Goal: Information Seeking & Learning: Learn about a topic

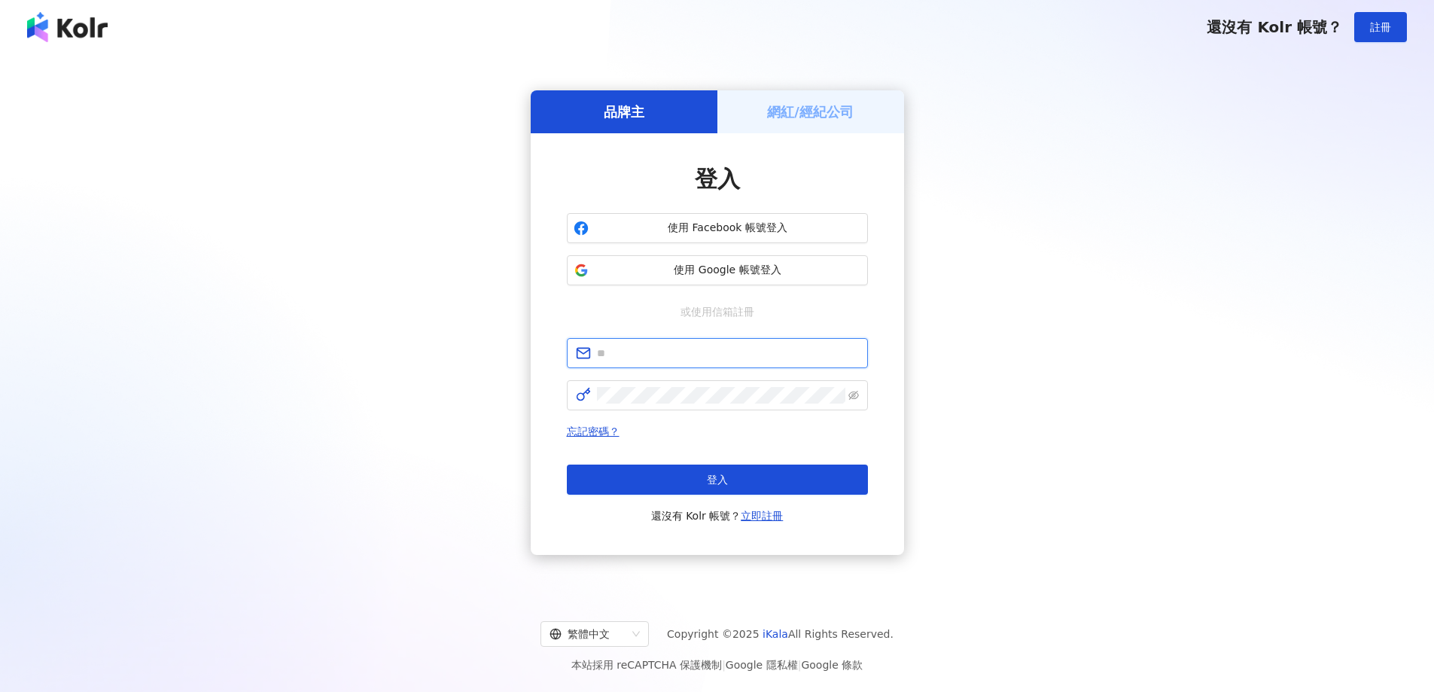
click at [651, 348] on input "text" at bounding box center [728, 353] width 262 height 17
type input "**********"
click at [642, 385] on span at bounding box center [717, 395] width 301 height 30
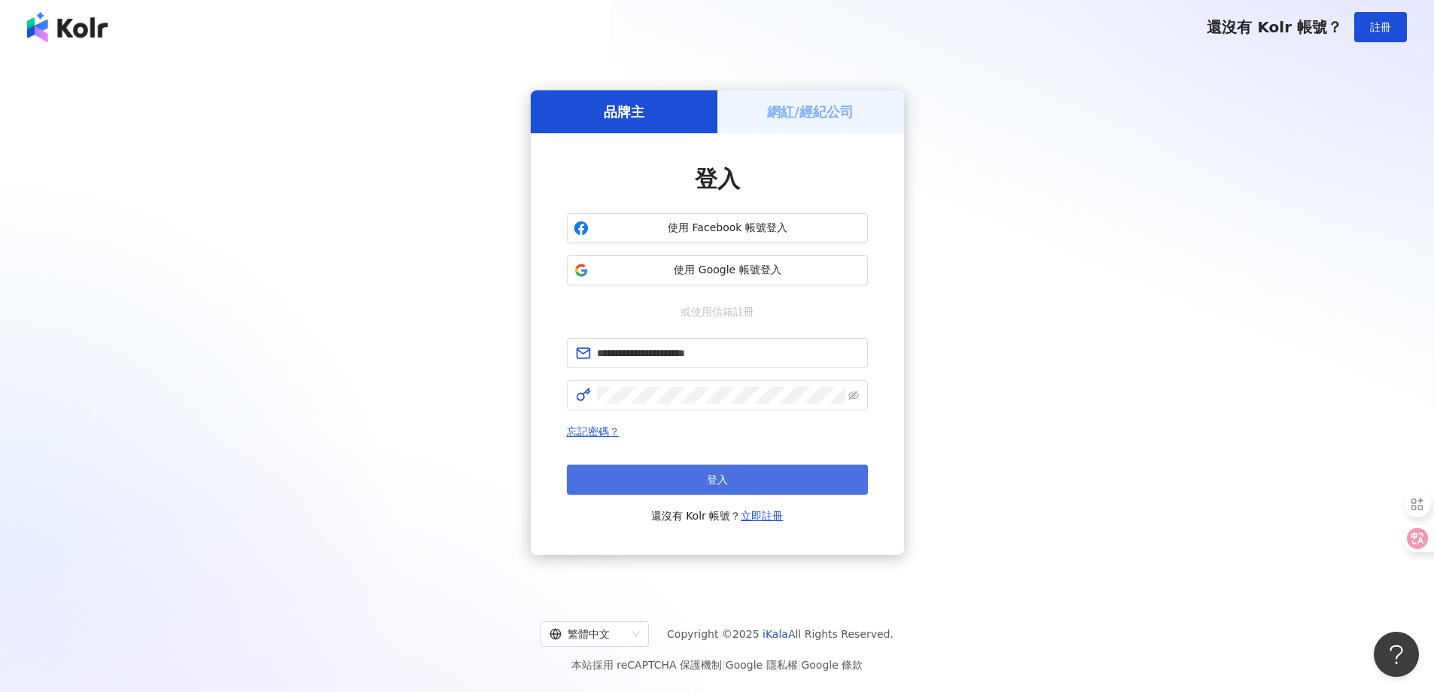
click at [638, 476] on button "登入" at bounding box center [717, 480] width 301 height 30
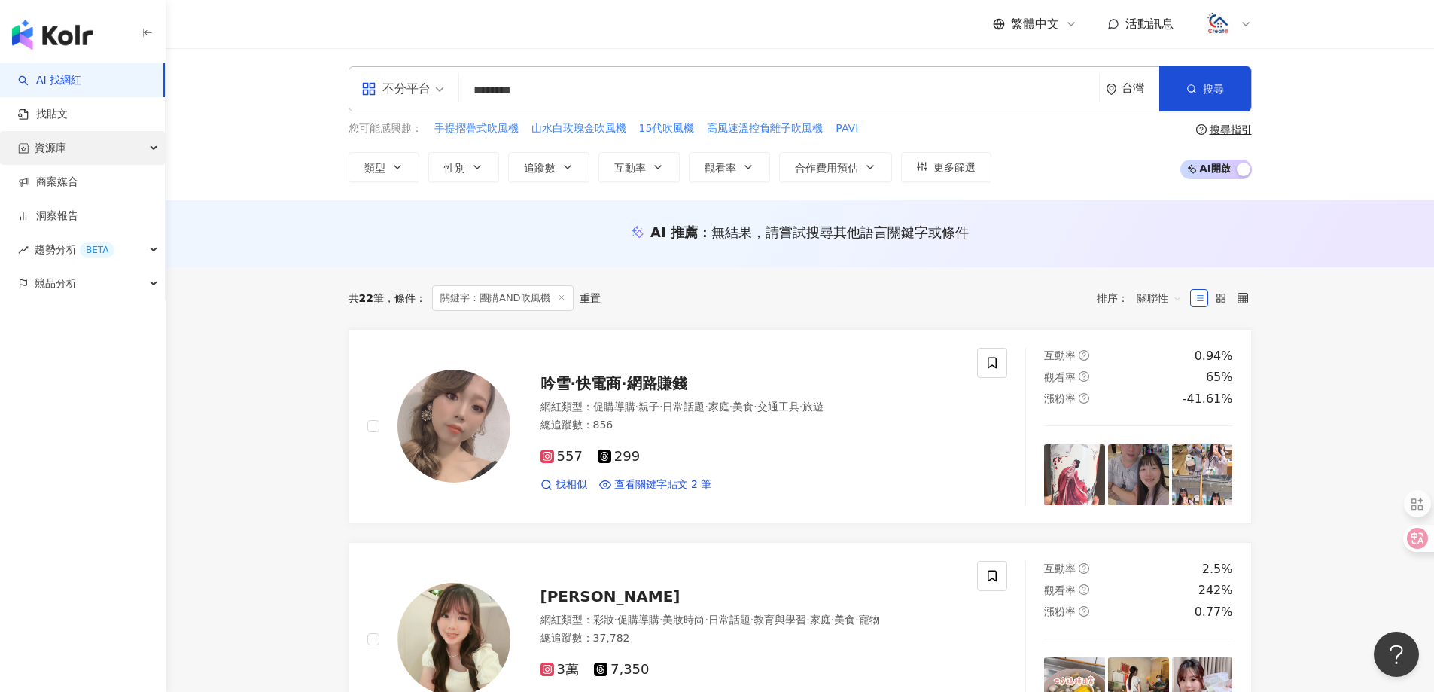
click at [50, 148] on span "資源庫" at bounding box center [51, 148] width 32 height 34
click at [48, 181] on link "網紅管理" at bounding box center [57, 182] width 42 height 15
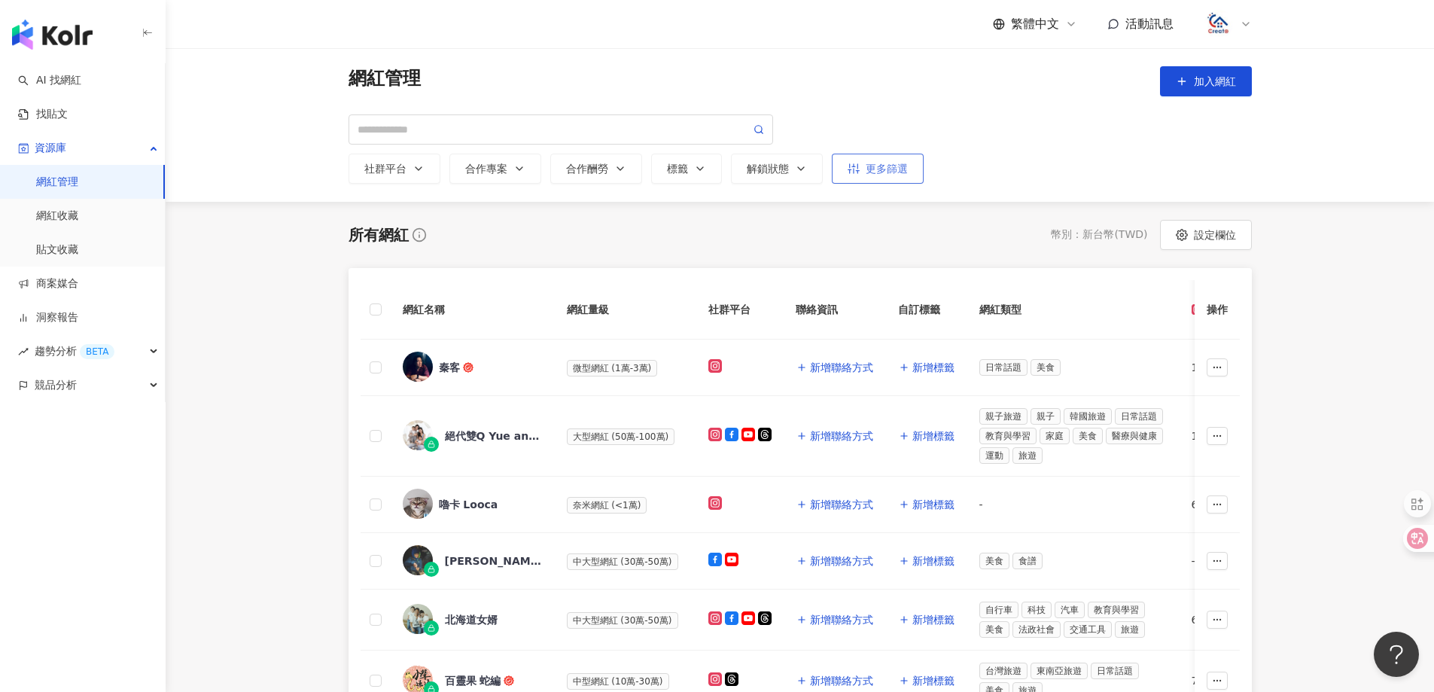
click at [898, 171] on div "更多篩選" at bounding box center [878, 169] width 60 height 12
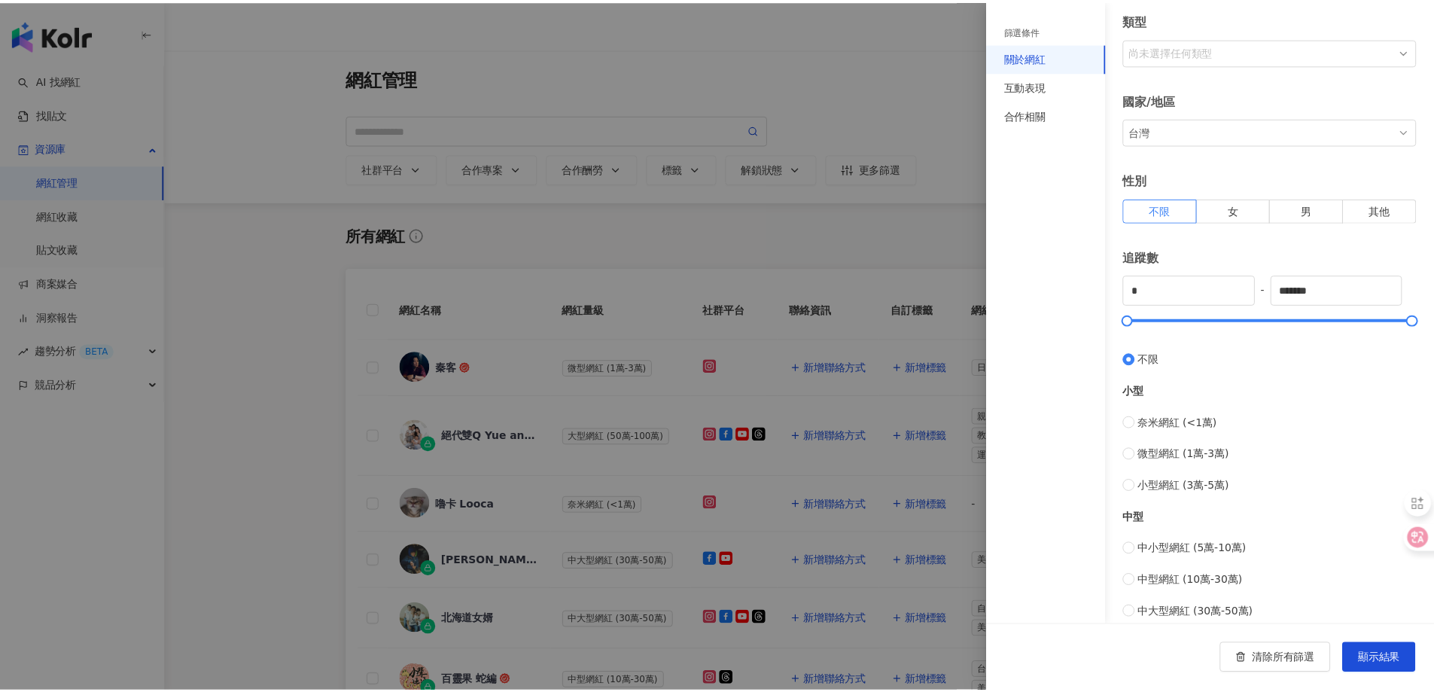
scroll to position [308, 0]
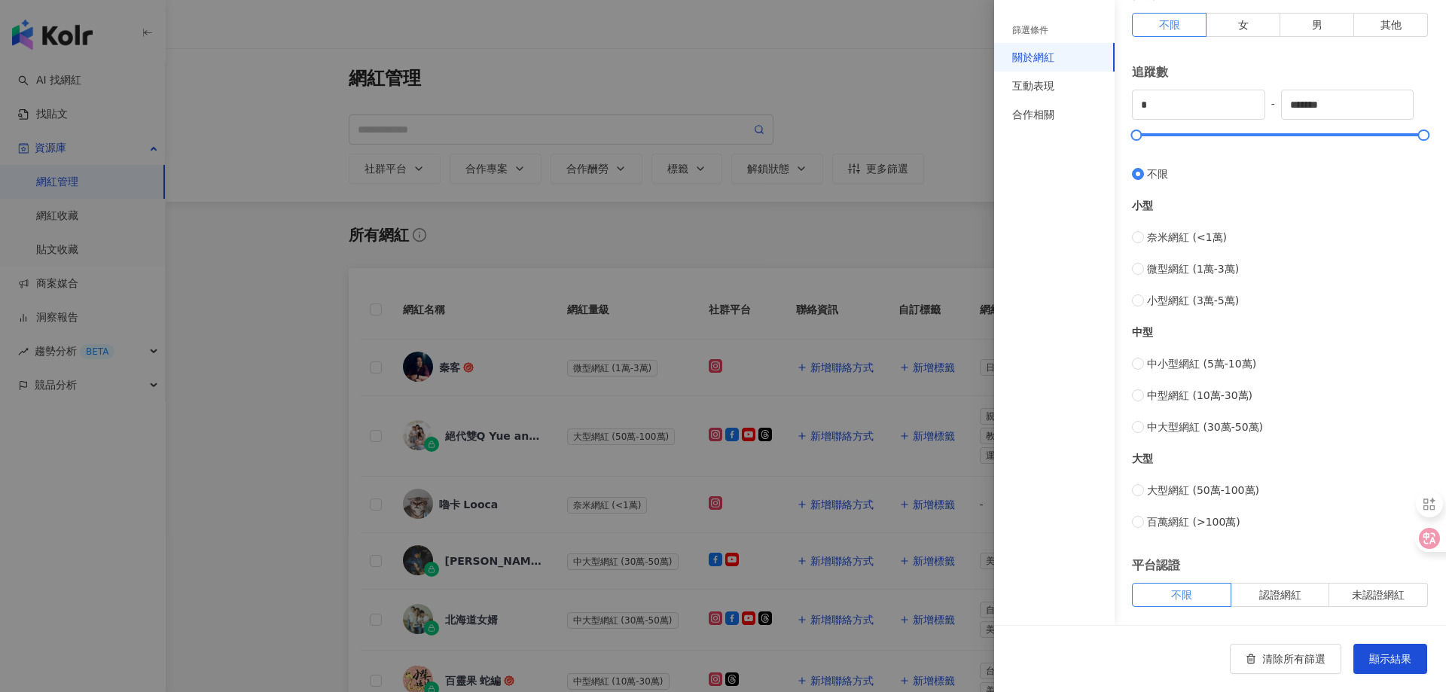
type input "******"
click at [1393, 660] on span "顯示結果" at bounding box center [1390, 659] width 42 height 12
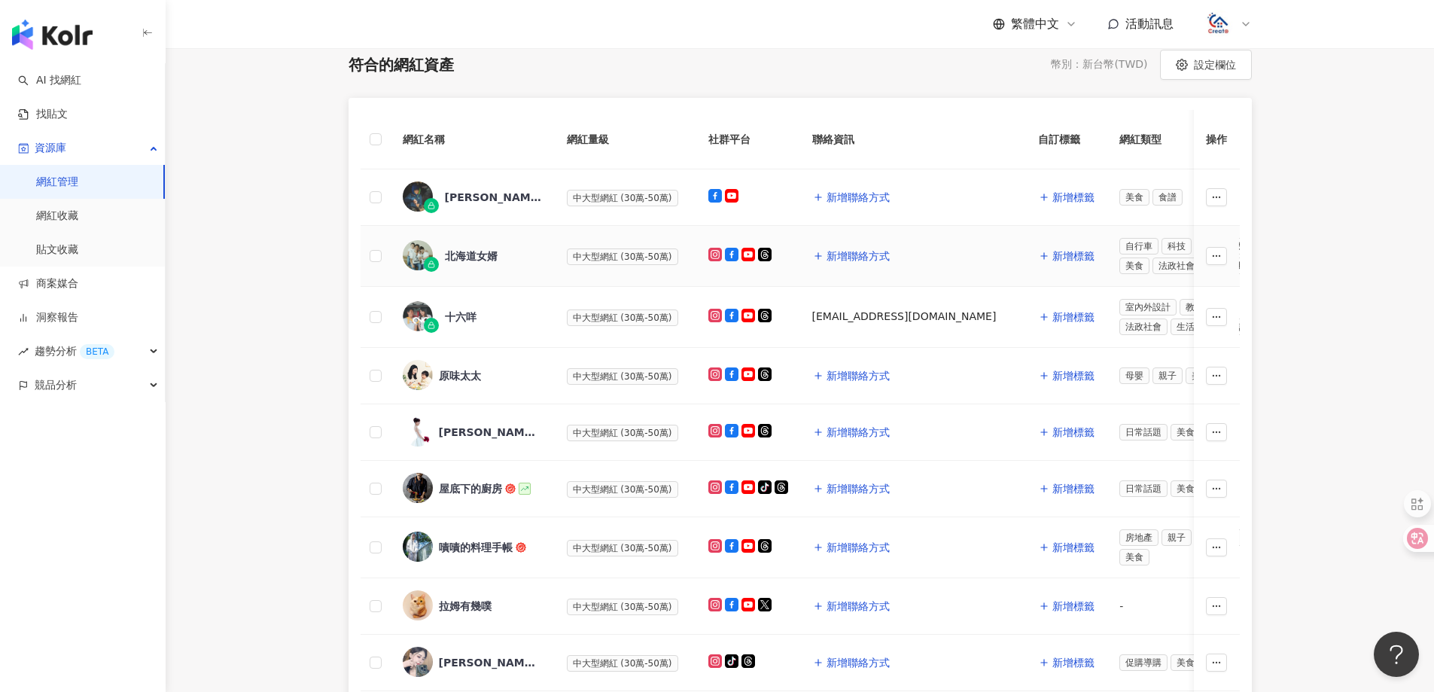
scroll to position [226, 0]
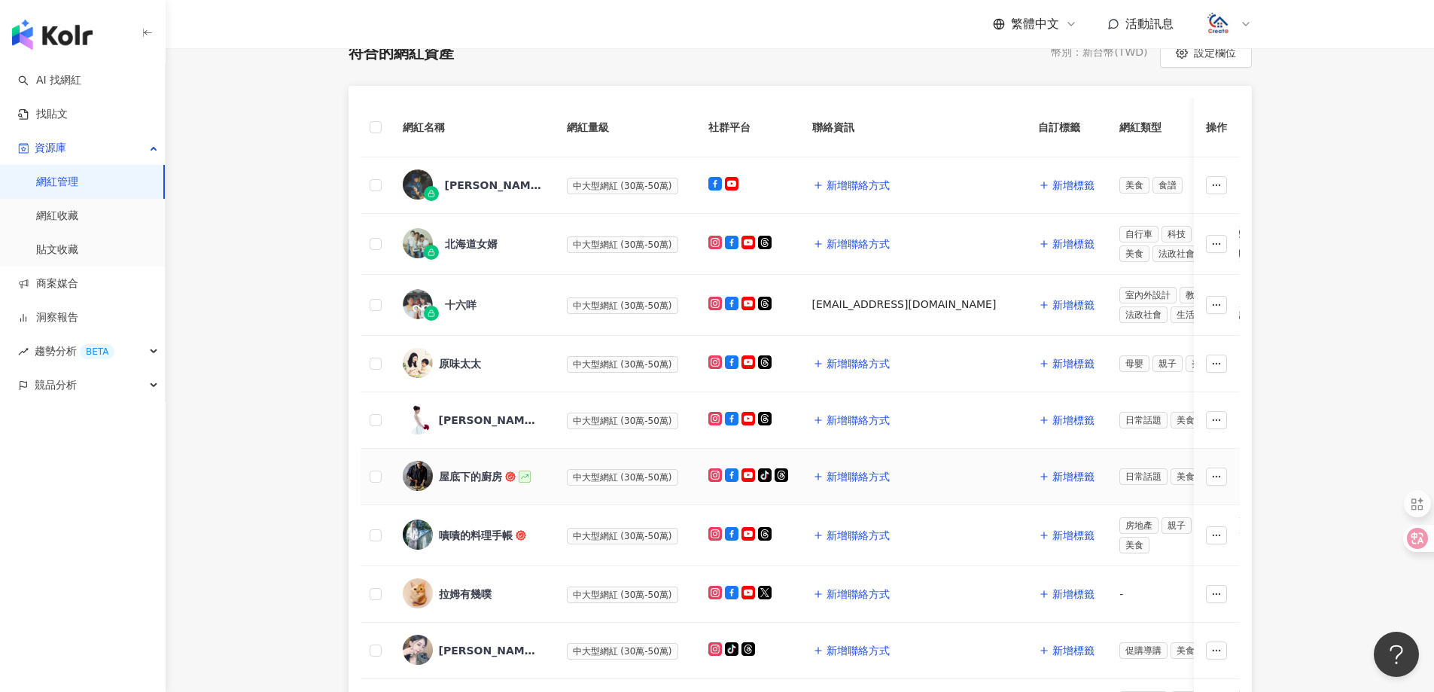
click at [455, 469] on div "屋底下的廚房" at bounding box center [470, 476] width 63 height 15
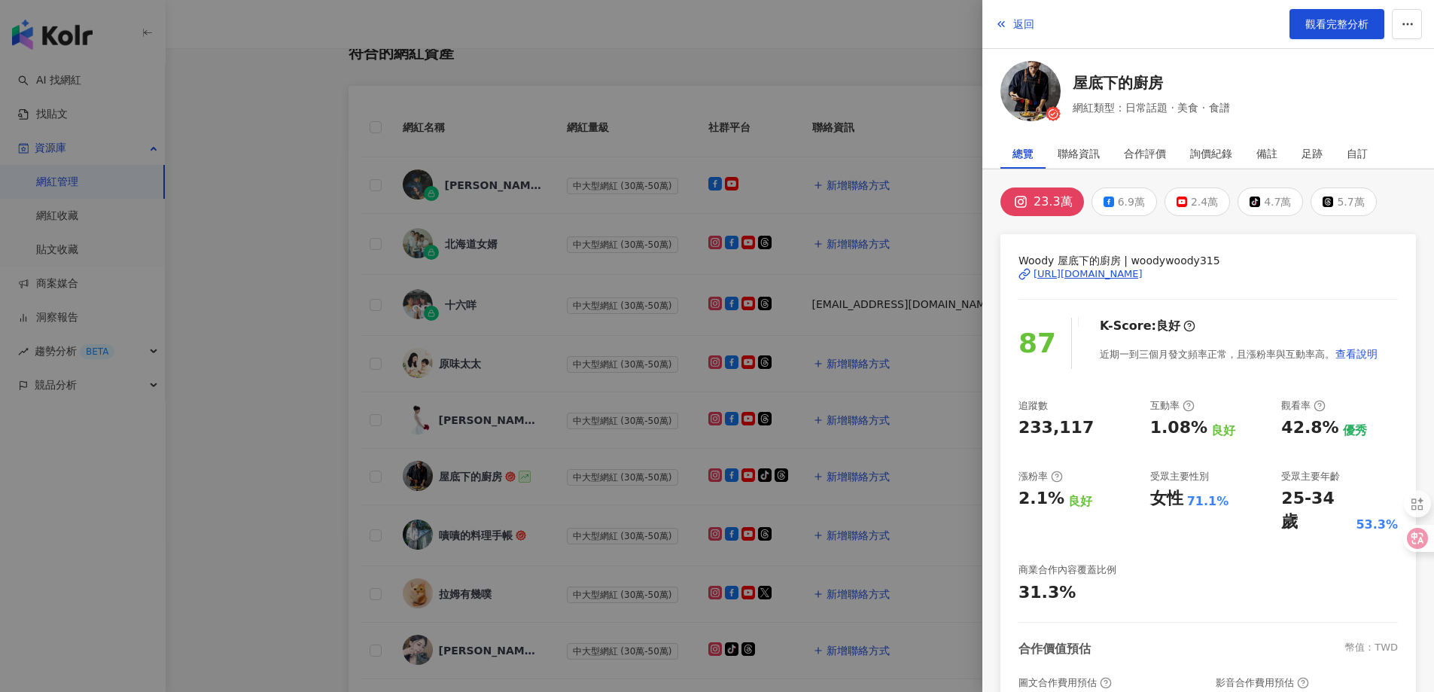
click at [1132, 271] on div "[URL][DOMAIN_NAME]" at bounding box center [1088, 274] width 109 height 14
click at [1032, 30] on span "返回" at bounding box center [1023, 24] width 21 height 12
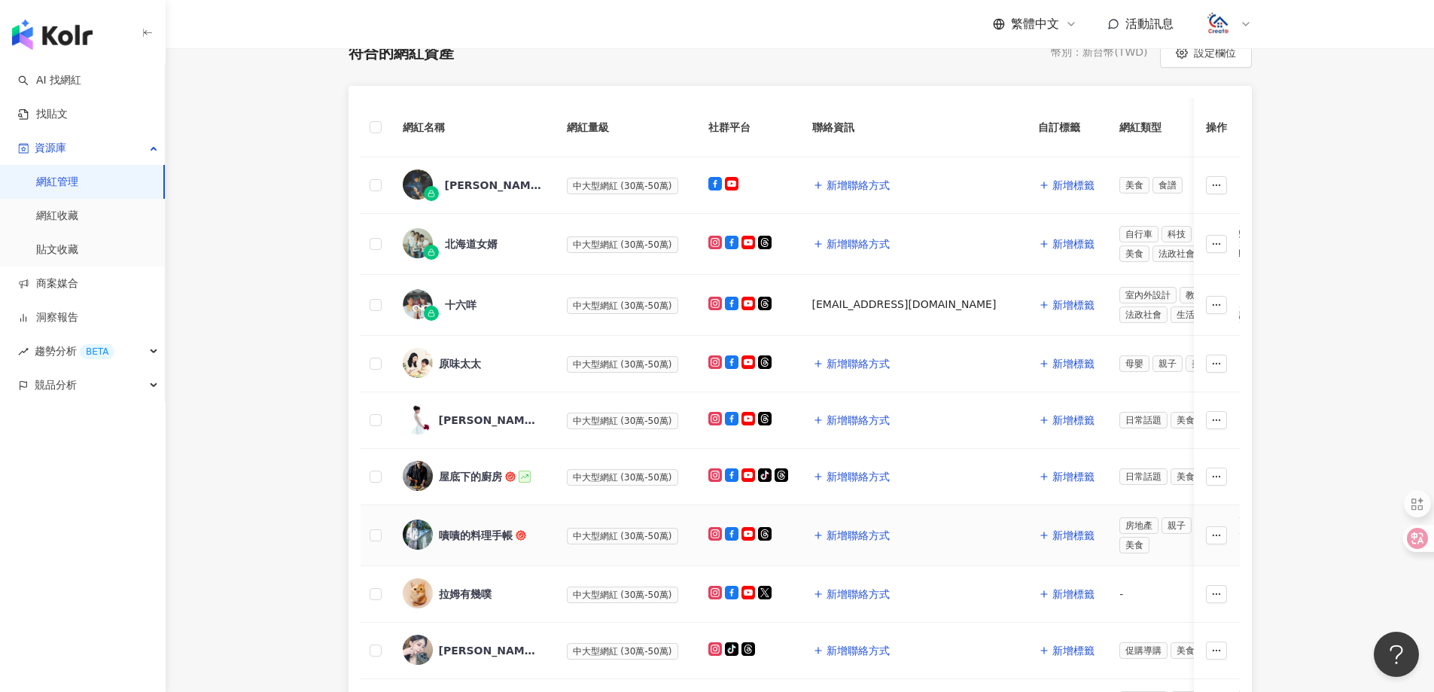
click at [499, 529] on div "嘖嘖的料理手帳" at bounding box center [476, 535] width 74 height 15
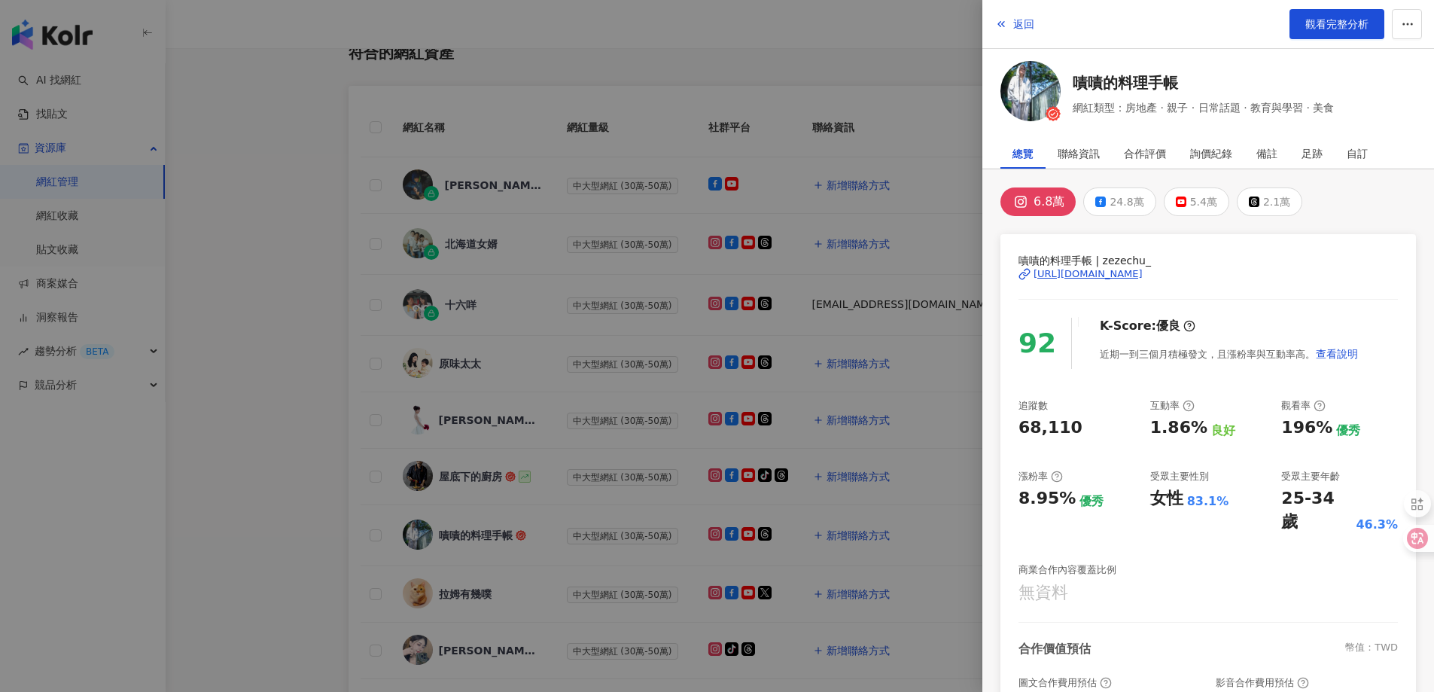
click at [1132, 276] on div "[URL][DOMAIN_NAME]" at bounding box center [1088, 274] width 109 height 14
